Goal: Task Accomplishment & Management: Use online tool/utility

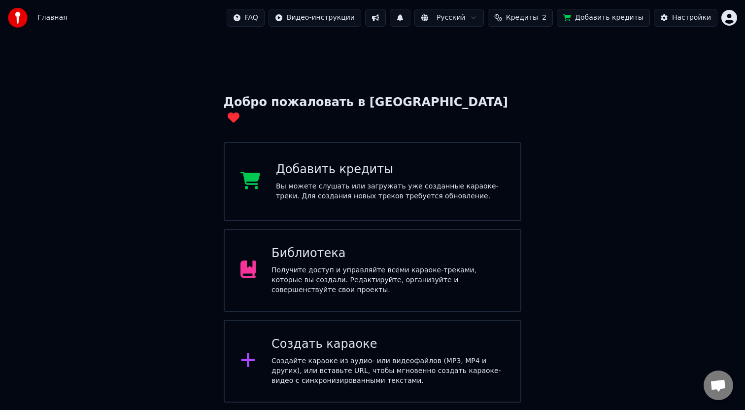
click at [408, 245] on div "Библиотека" at bounding box center [388, 253] width 233 height 16
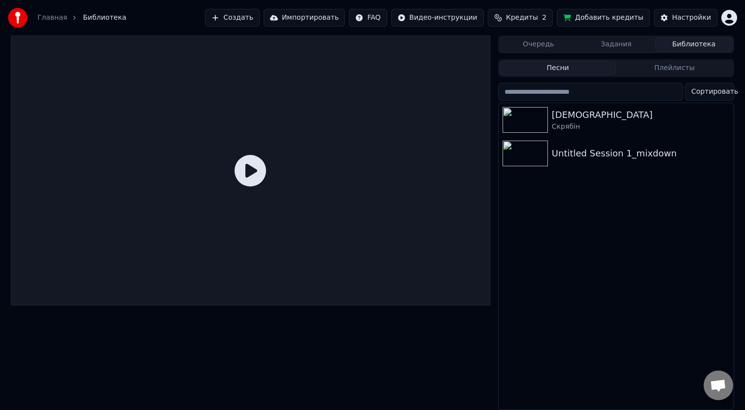
click at [271, 160] on div at bounding box center [251, 170] width 480 height 270
click at [267, 161] on div at bounding box center [251, 170] width 480 height 270
click at [513, 123] on img at bounding box center [525, 120] width 45 height 26
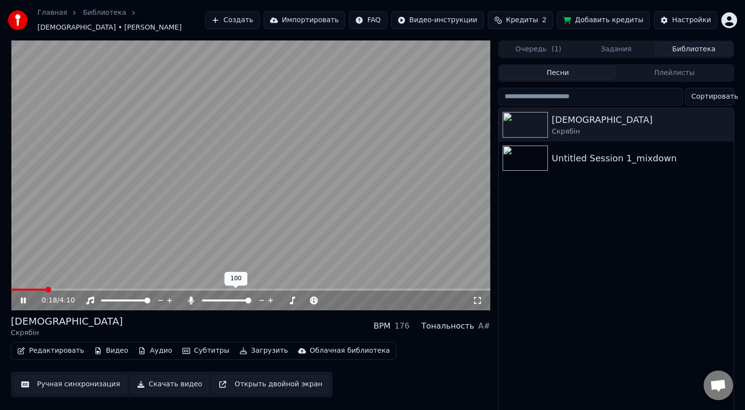
click at [251, 297] on span at bounding box center [248, 300] width 6 height 6
click at [568, 151] on div "Untitled Session 1_mixdown" at bounding box center [636, 158] width 168 height 14
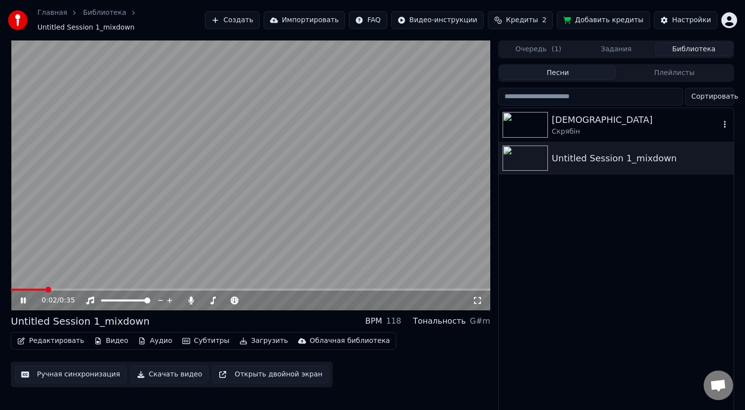
click at [536, 134] on img at bounding box center [525, 125] width 45 height 26
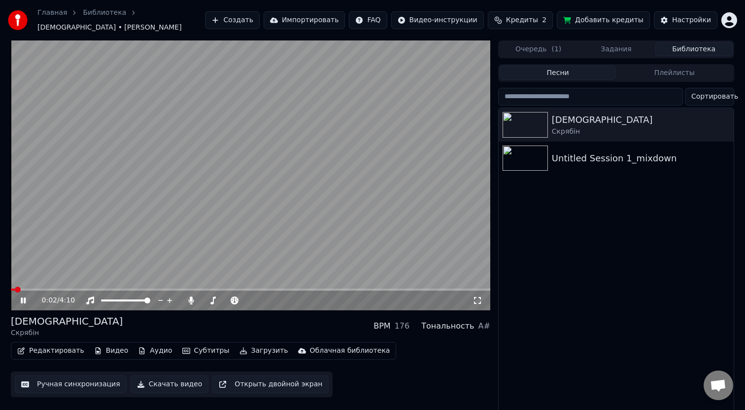
click at [256, 26] on button "Создать" at bounding box center [232, 20] width 54 height 18
click at [509, 15] on button "Кредиты 2" at bounding box center [520, 20] width 65 height 18
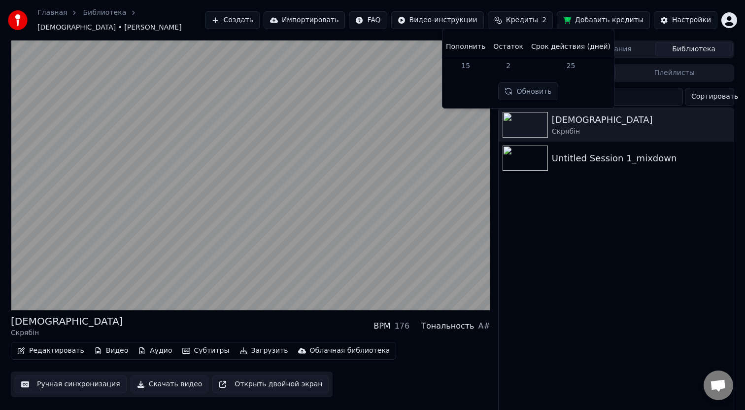
click at [529, 91] on button "Обновить" at bounding box center [528, 91] width 60 height 18
click at [568, 66] on td "25" at bounding box center [570, 66] width 87 height 18
click at [473, 64] on td "15" at bounding box center [465, 66] width 47 height 18
click at [471, 52] on th "Пополнить" at bounding box center [465, 47] width 47 height 20
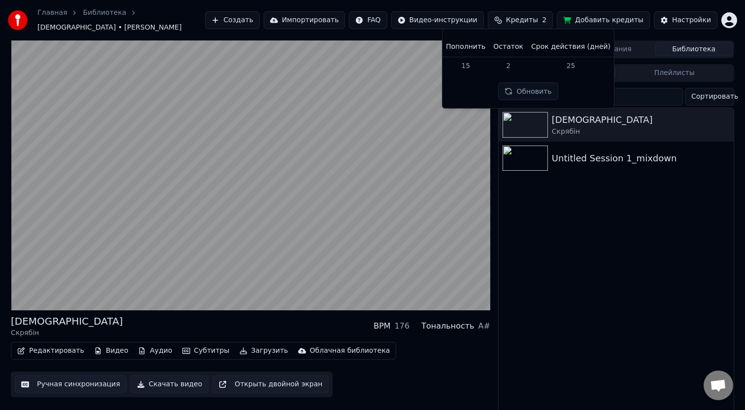
click at [472, 50] on th "Пополнить" at bounding box center [465, 47] width 47 height 20
click at [473, 47] on th "Пополнить" at bounding box center [465, 47] width 47 height 20
click at [554, 46] on th "Срок действия (дней)" at bounding box center [570, 47] width 87 height 20
click at [618, 17] on button "Добавить кредиты" at bounding box center [603, 20] width 93 height 18
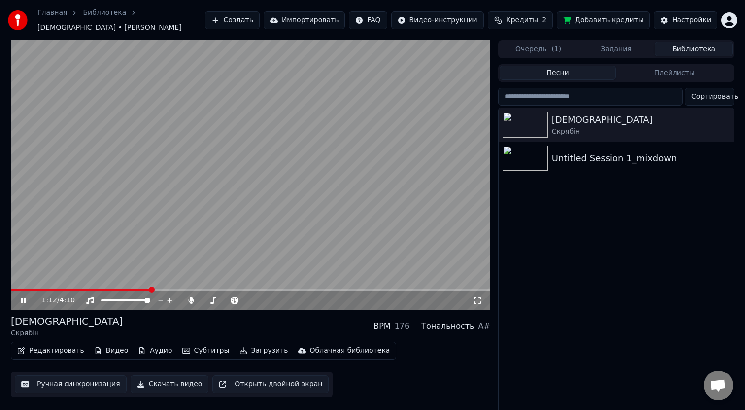
click at [431, 275] on video at bounding box center [251, 175] width 480 height 270
